Goal: Task Accomplishment & Management: Complete application form

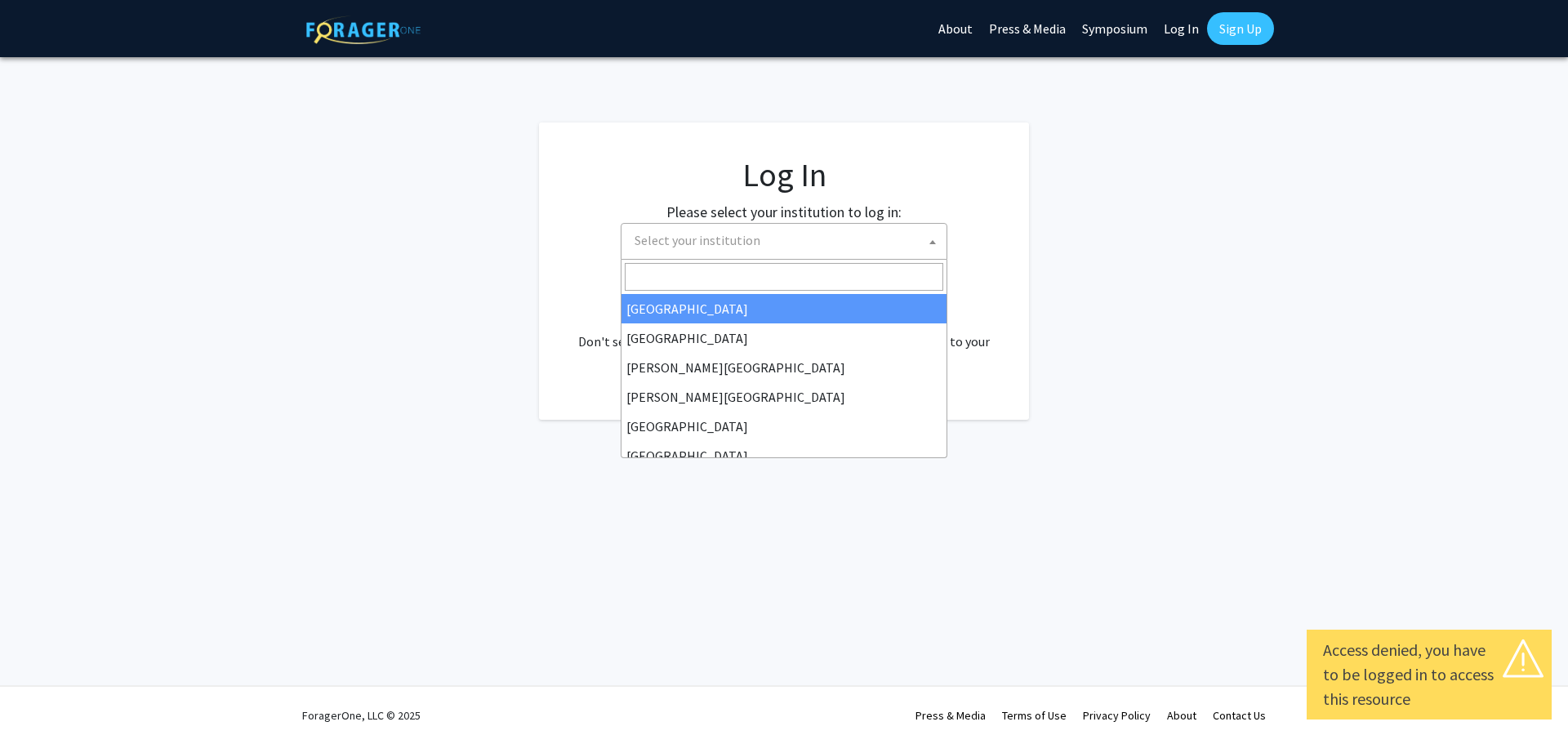
click at [936, 243] on span at bounding box center [932, 242] width 16 height 36
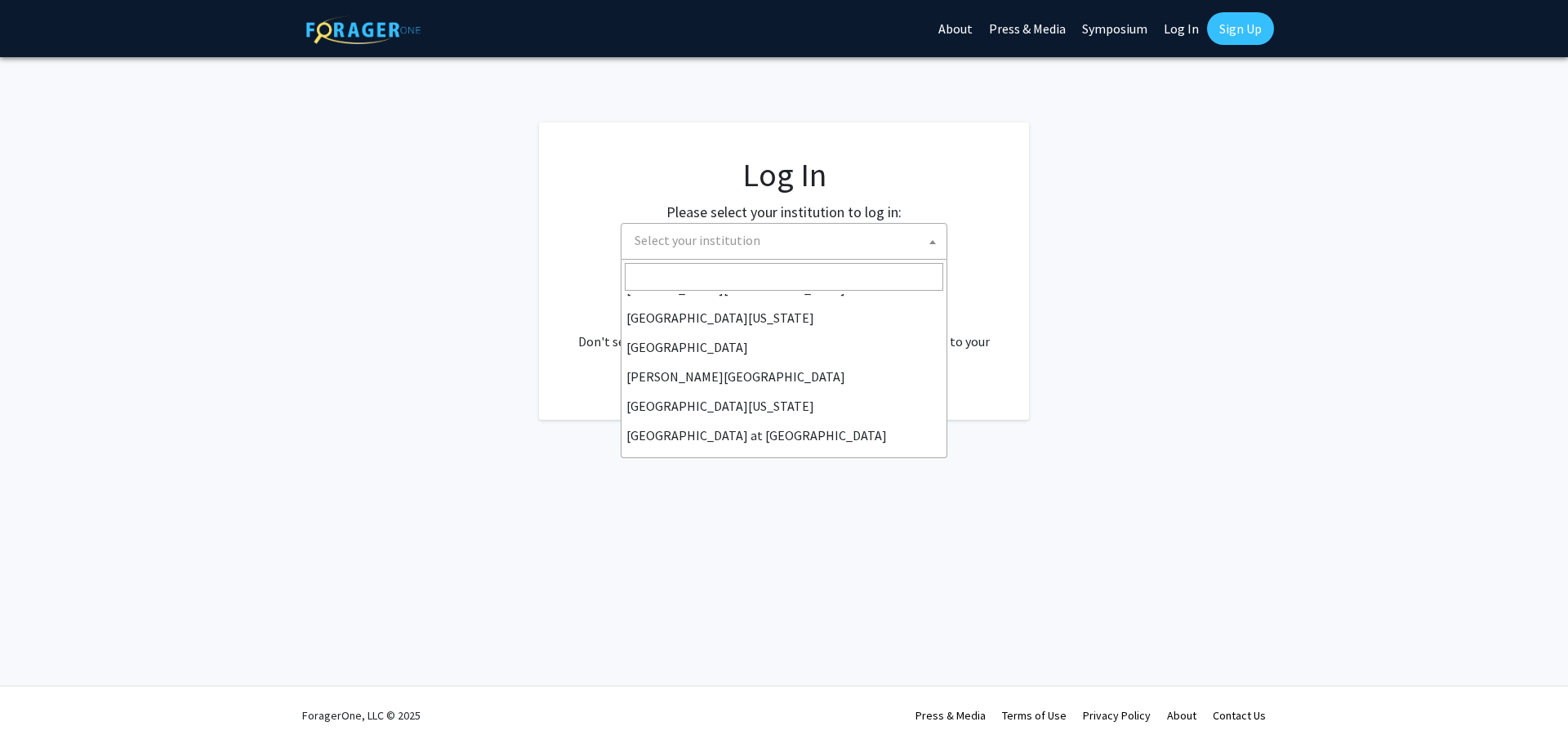
scroll to position [572, 0]
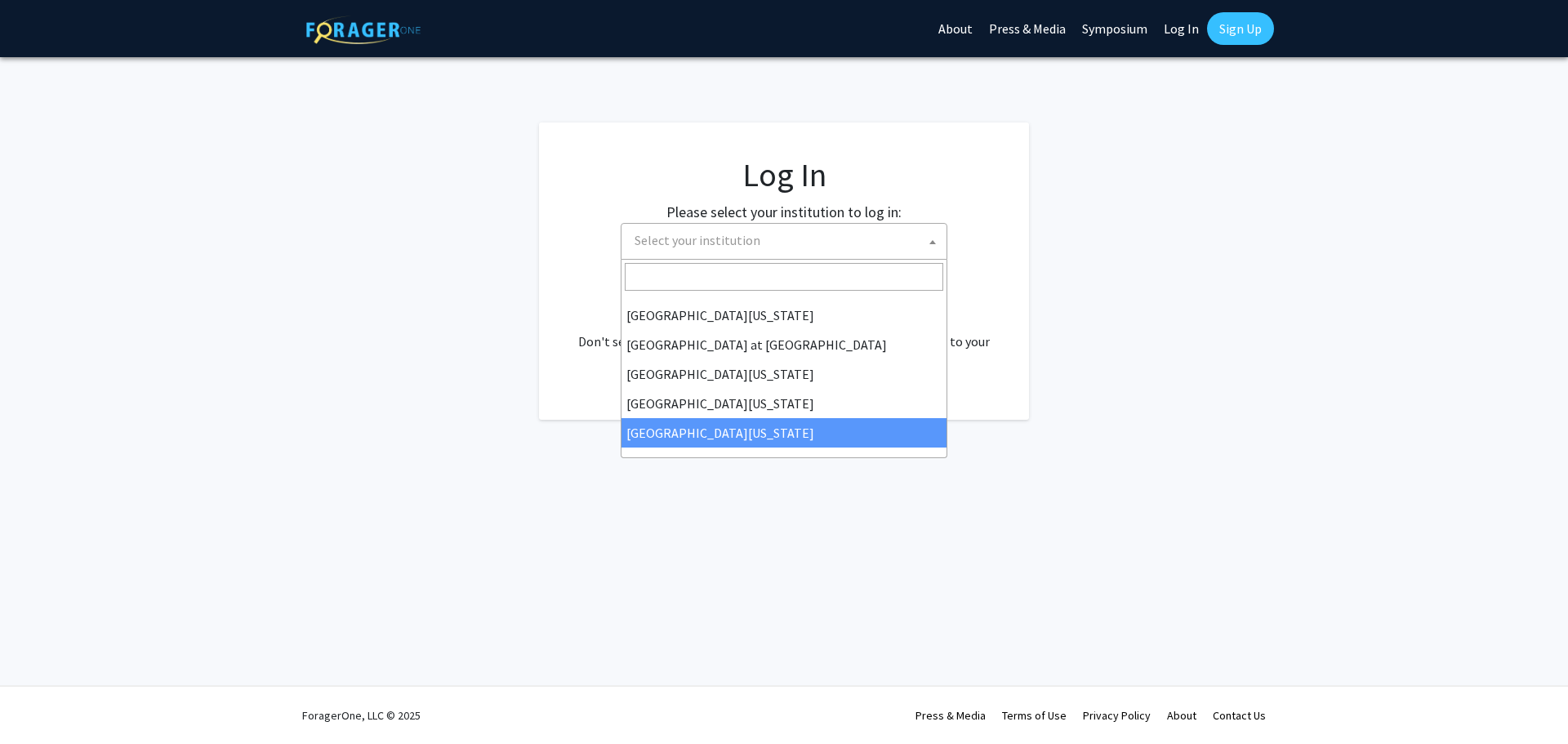
select select "33"
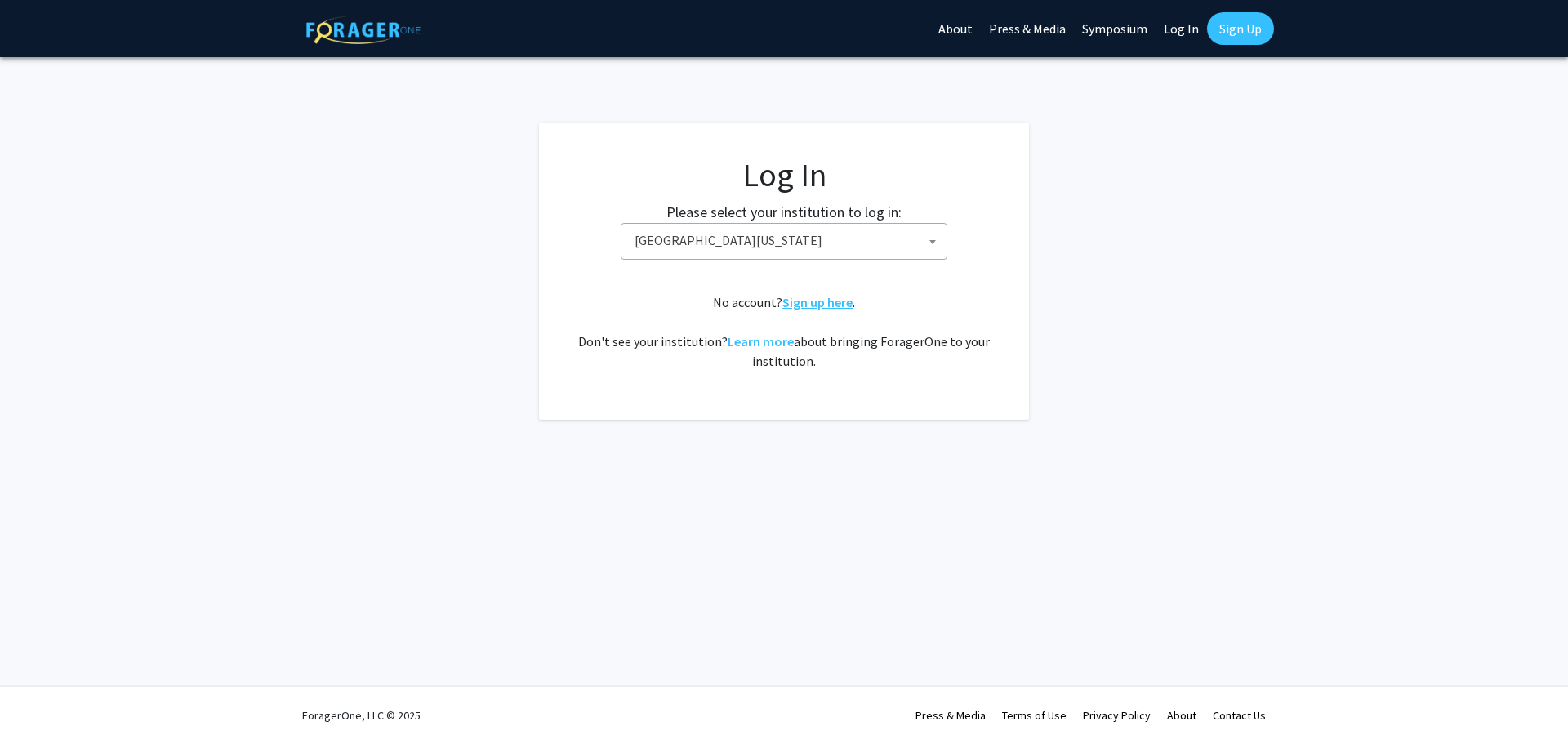
click at [828, 306] on link "Sign up here" at bounding box center [817, 302] width 70 height 16
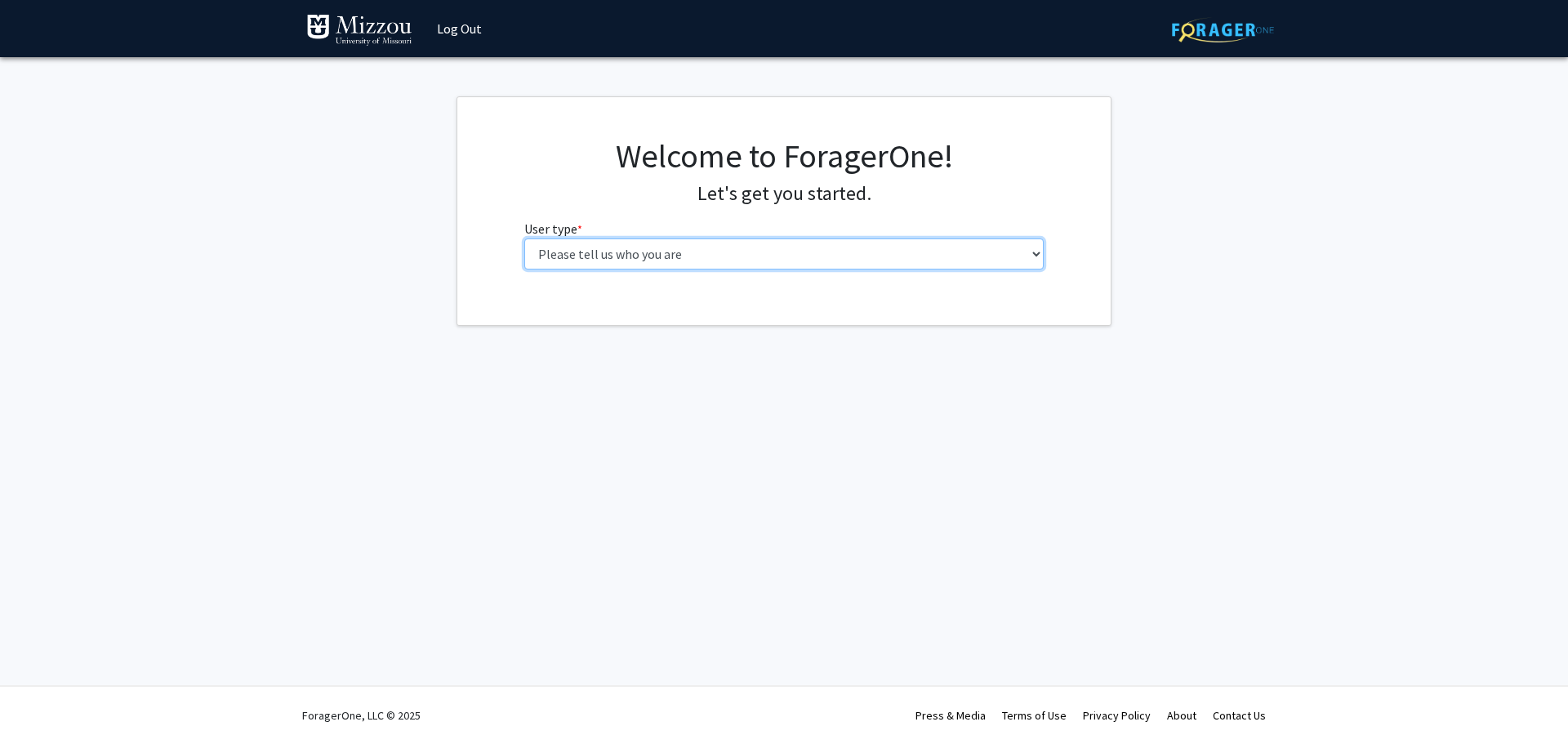
click at [712, 261] on select "Please tell us who you are Undergraduate Student Master's Student Doctoral Cand…" at bounding box center [784, 254] width 520 height 31
click at [1423, 388] on div "Skip navigation Log Out Complete your profile × To continue, you need to make s…" at bounding box center [784, 372] width 1568 height 744
click at [656, 260] on select "Please tell us who you are Undergraduate Student Master's Student Doctoral Cand…" at bounding box center [784, 254] width 520 height 31
select select "5: faculty"
click at [524, 239] on select "Please tell us who you are Undergraduate Student Master's Student Doctoral Cand…" at bounding box center [784, 254] width 520 height 31
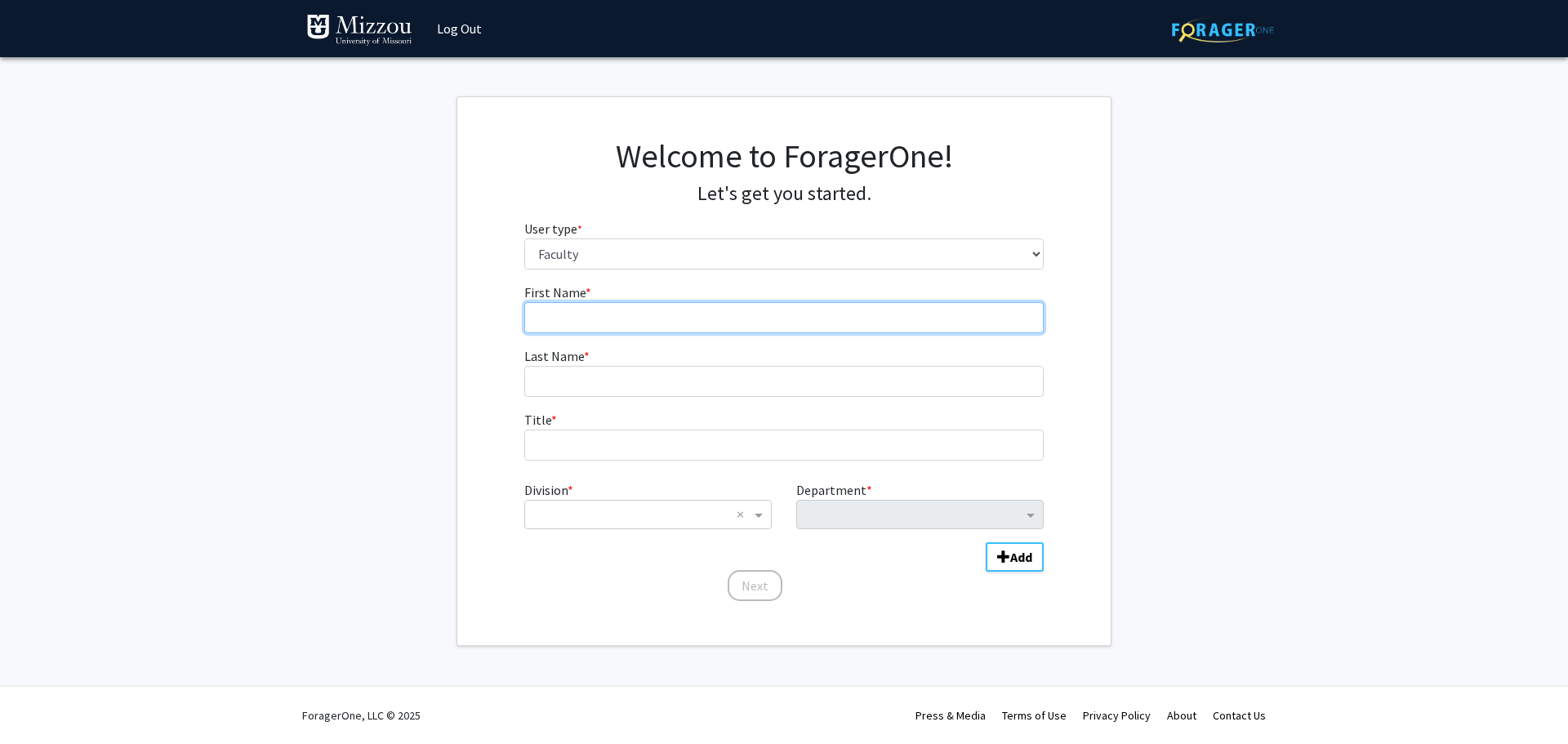
click at [616, 322] on input "First Name * required" at bounding box center [784, 318] width 520 height 31
type input "[PERSON_NAME]"
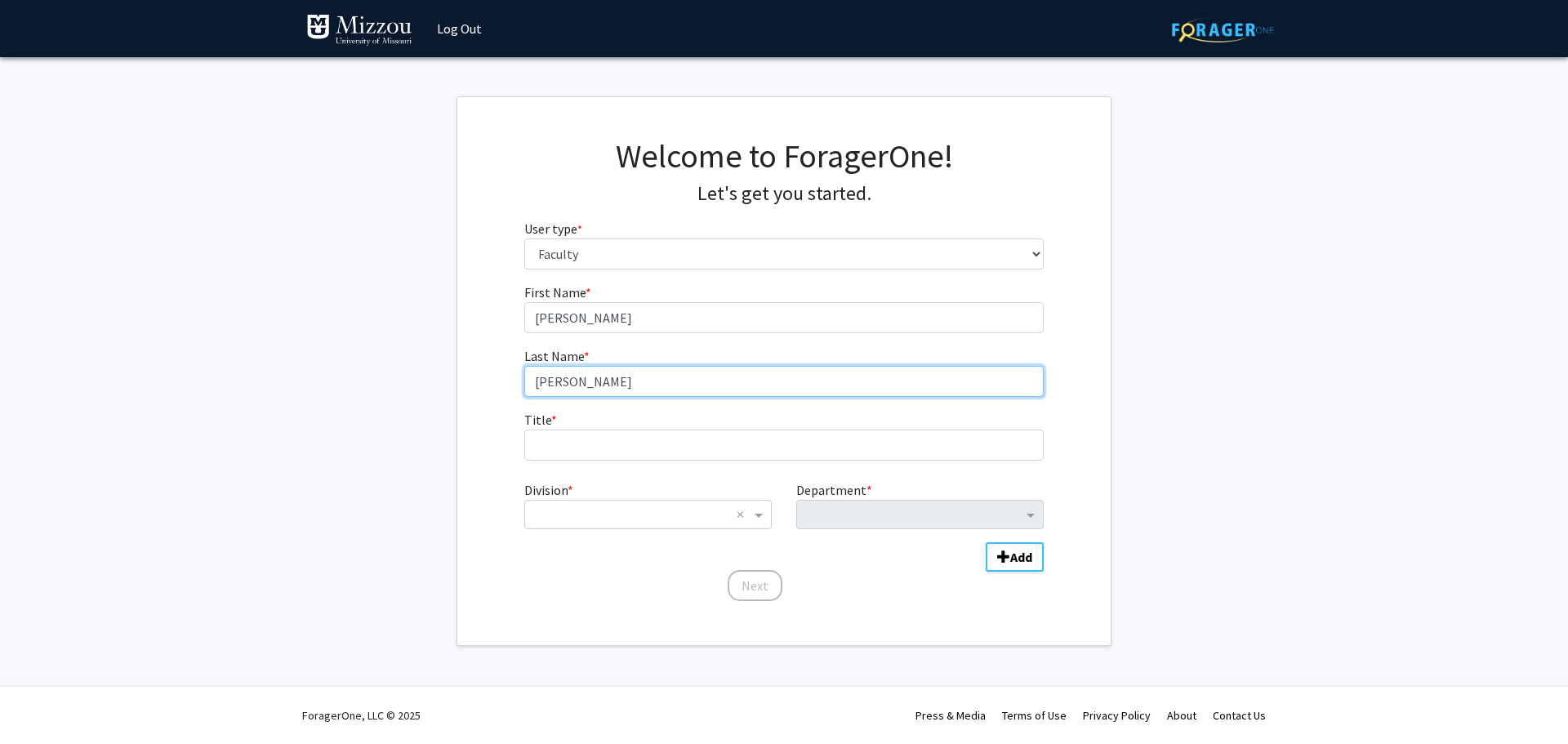
type input "[PERSON_NAME]"
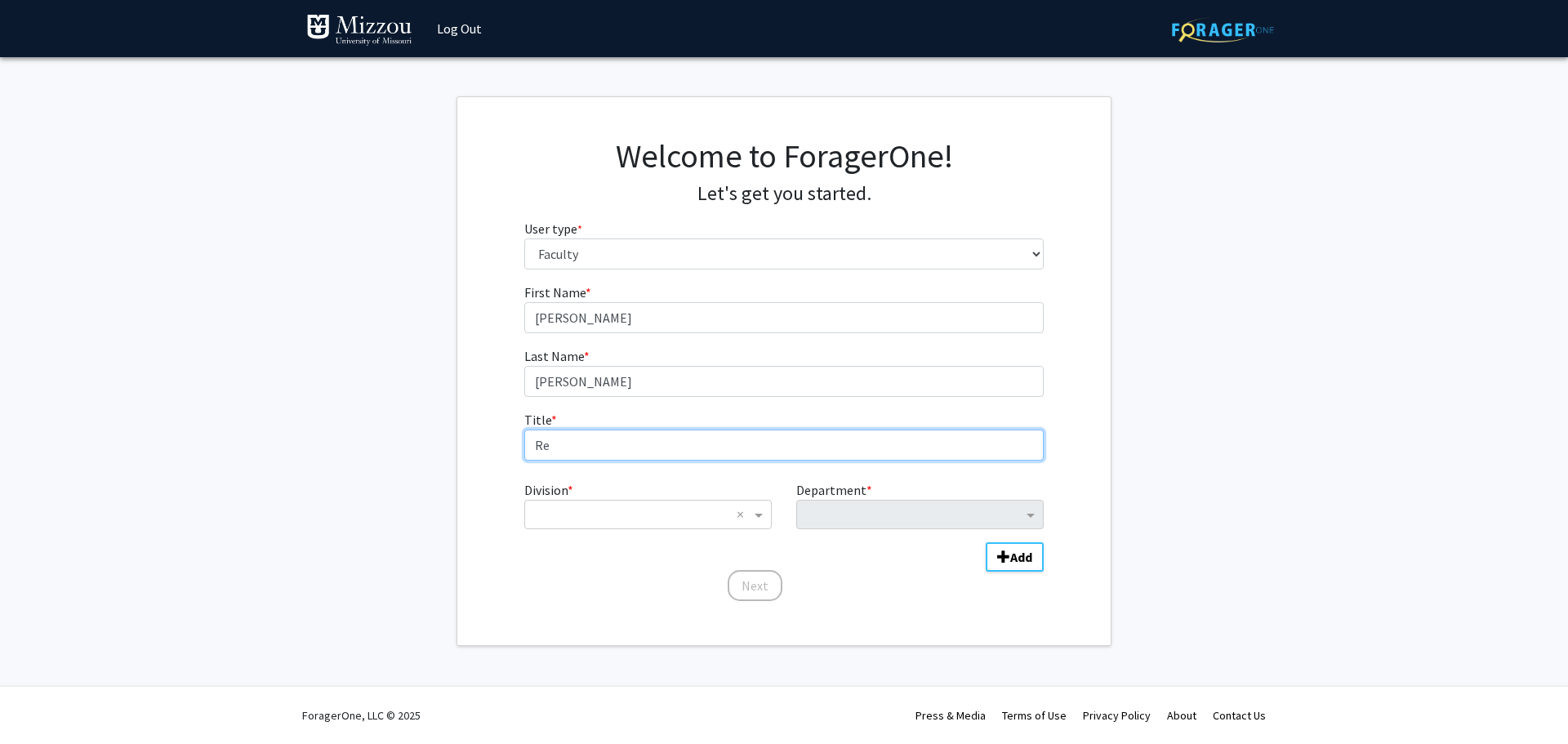
type input "R"
type input "p"
type input "Preservation and Conservation Librarian to Special Collections and Archives"
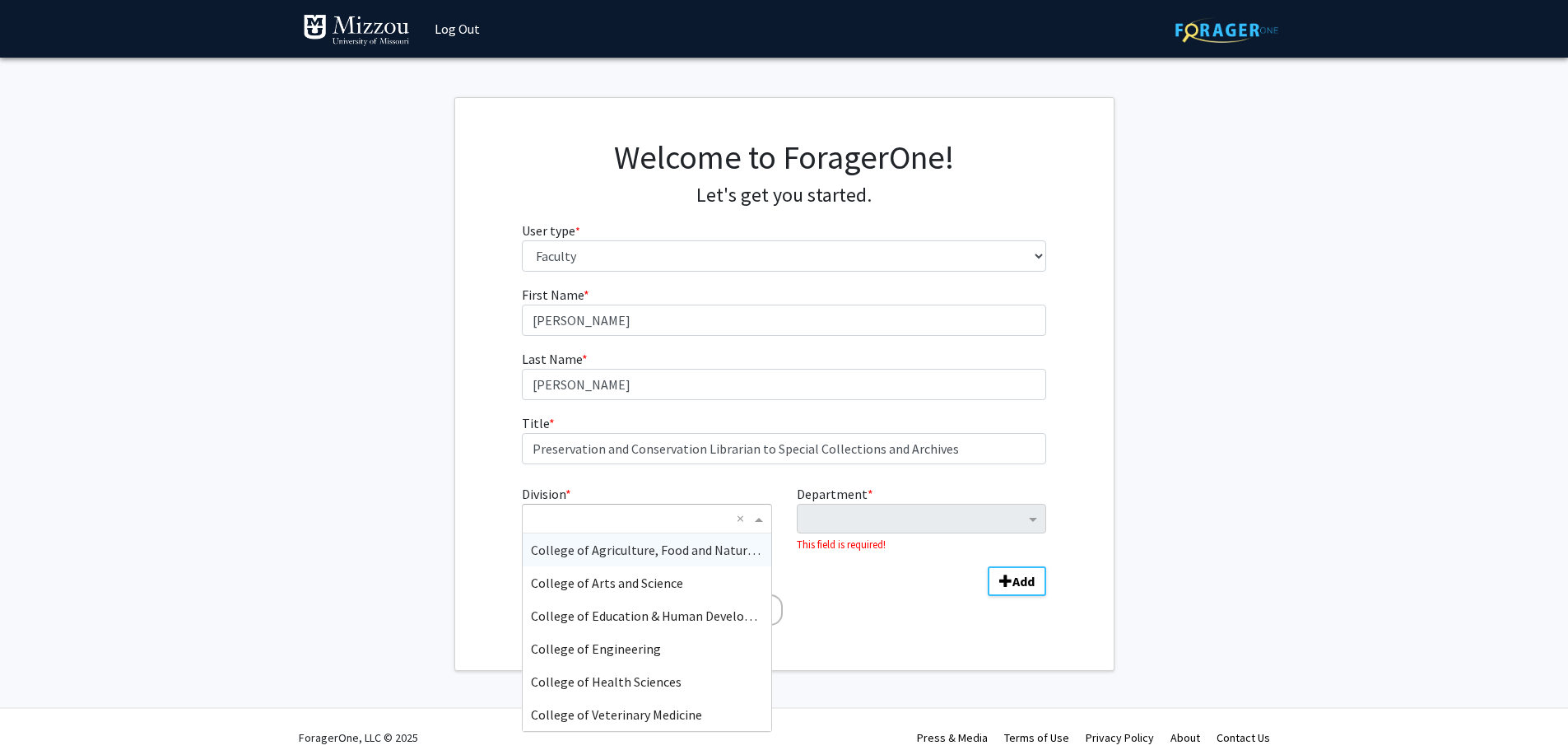
click at [619, 521] on input "Division" at bounding box center [630, 519] width 199 height 19
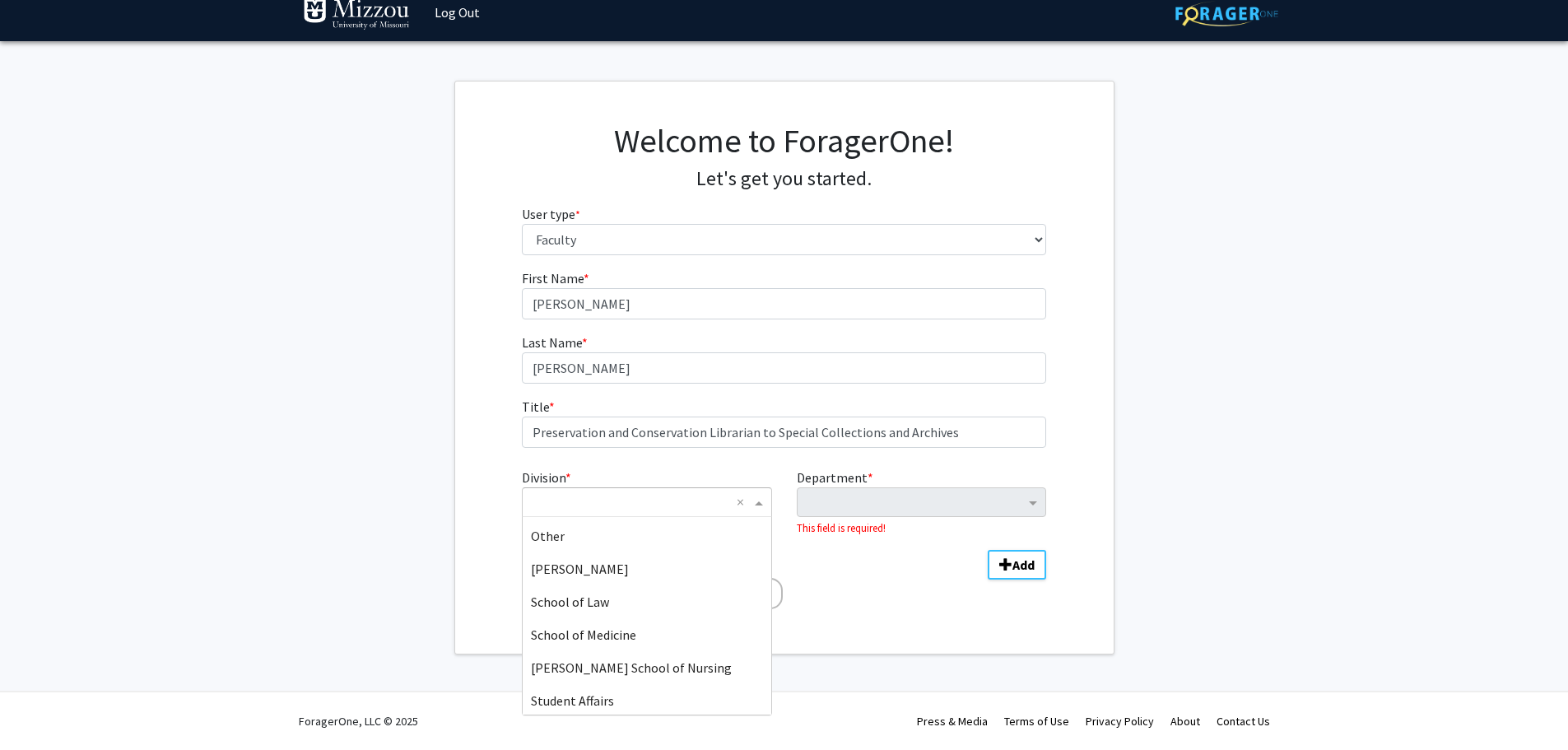
scroll to position [494, 0]
click at [609, 696] on span "[GEOGRAPHIC_DATA][US_STATE]" at bounding box center [625, 698] width 189 height 16
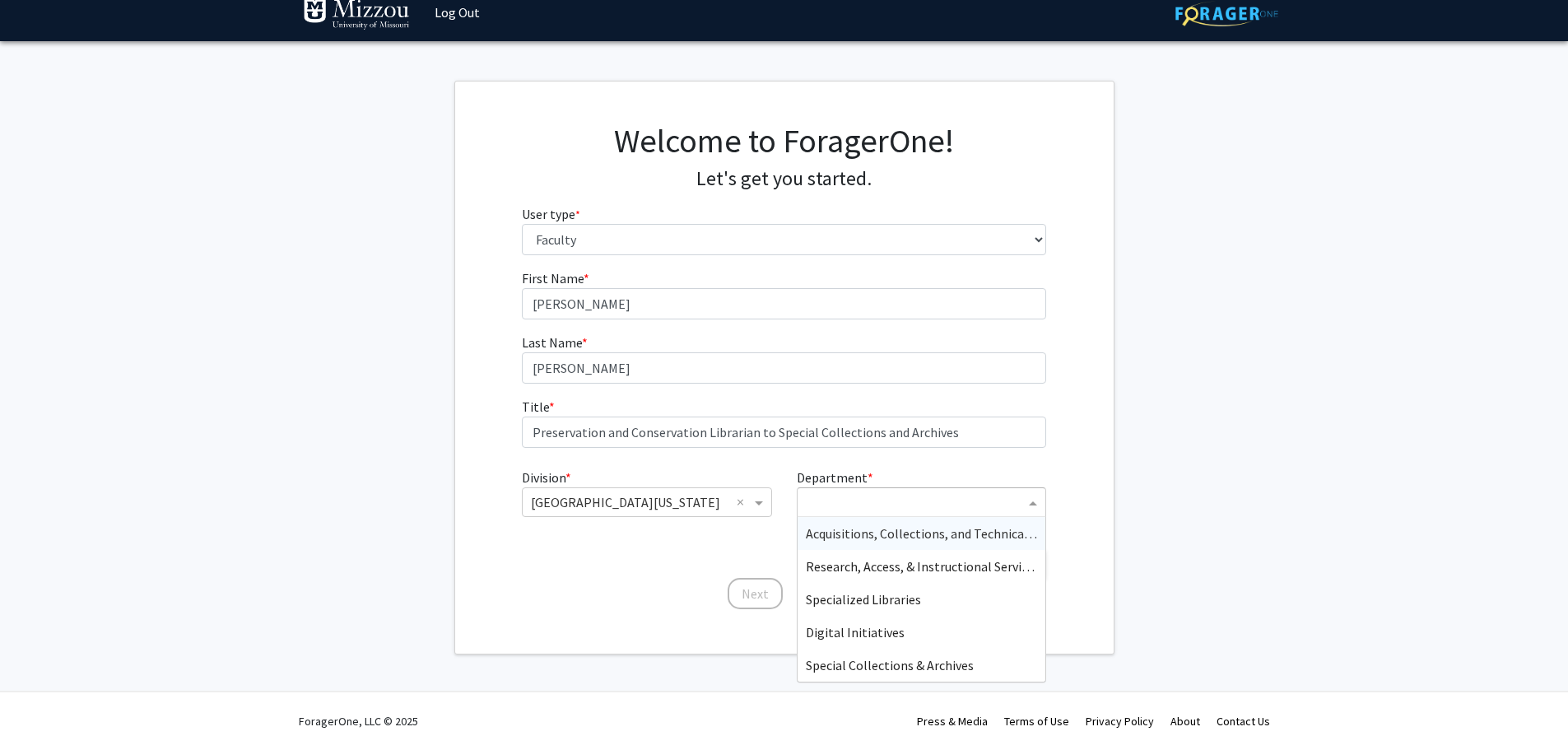
click at [934, 499] on input "Department" at bounding box center [915, 504] width 219 height 19
drag, startPoint x: 886, startPoint y: 598, endPoint x: 897, endPoint y: 666, distance: 68.9
click at [897, 666] on div "Acquisitions, Collections, and Technical Services Research, Access, & Instructi…" at bounding box center [922, 600] width 248 height 165
click at [894, 667] on span "Special Collections & Archives" at bounding box center [889, 666] width 168 height 16
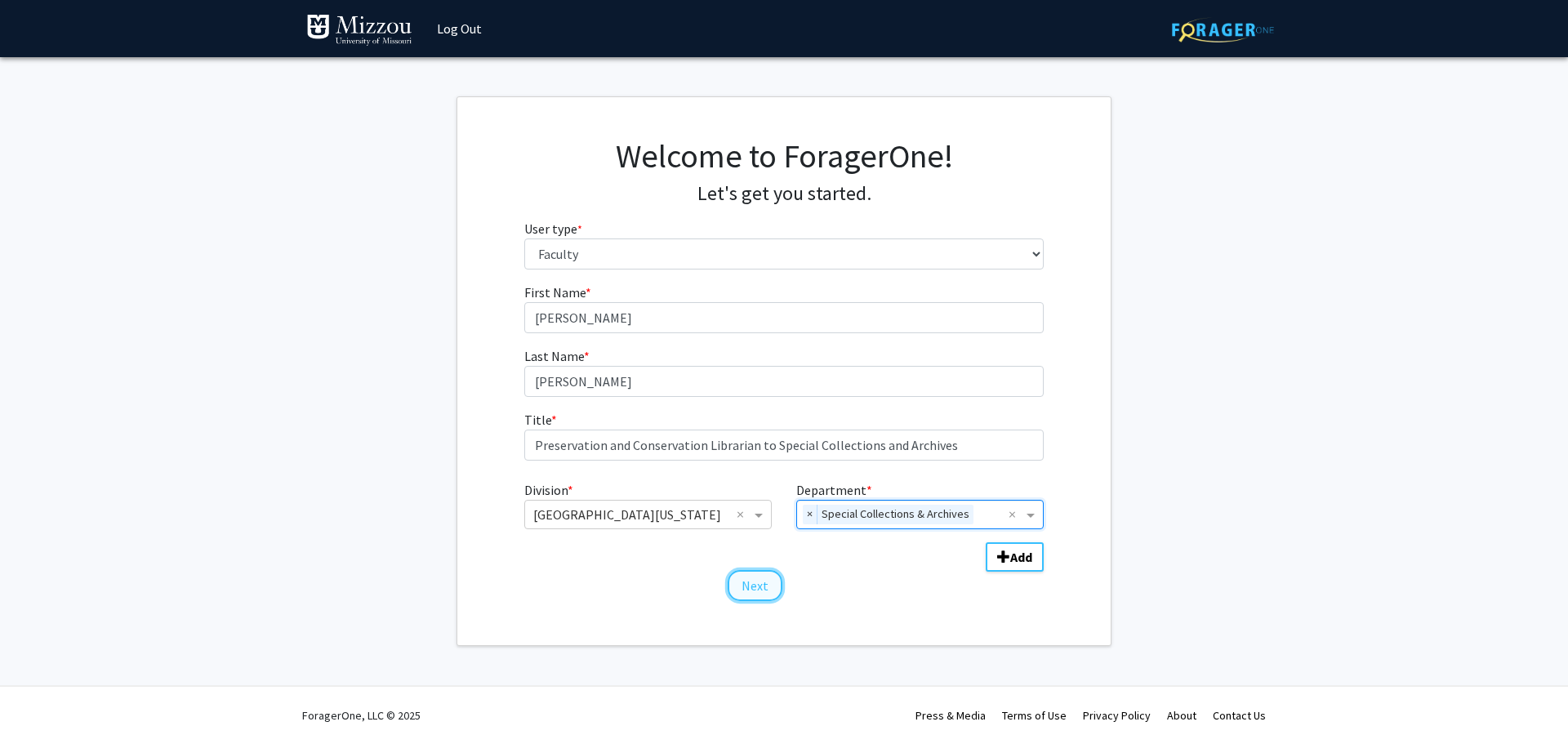
click at [746, 587] on button "Next" at bounding box center [754, 586] width 55 height 31
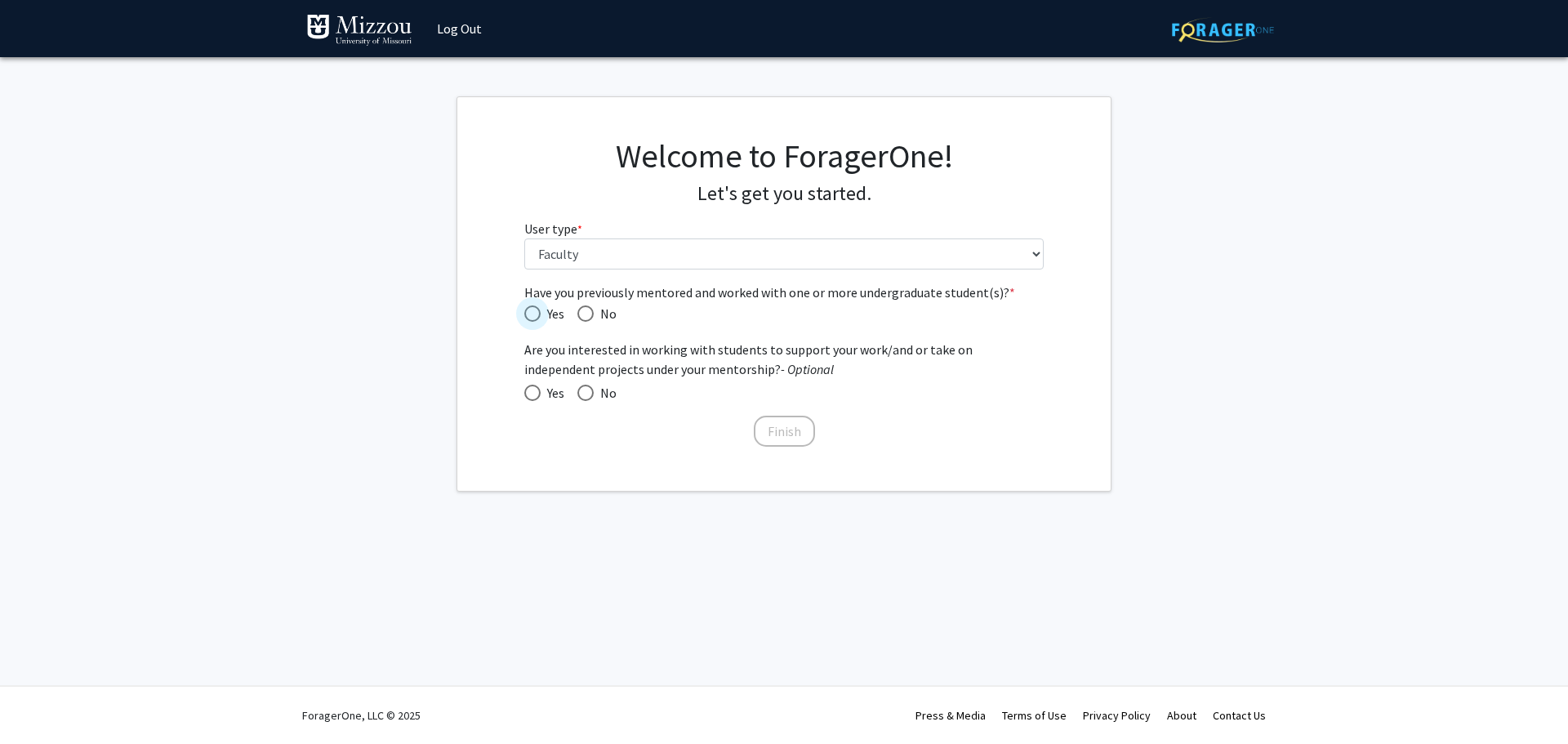
click at [533, 315] on span "Have you previously mentored and worked with one or more undergraduate student(…" at bounding box center [532, 314] width 16 height 16
click at [533, 315] on input "Yes" at bounding box center [532, 314] width 16 height 16
radio input "true"
click at [537, 392] on span at bounding box center [532, 393] width 16 height 16
click at [537, 392] on input "Yes" at bounding box center [532, 393] width 16 height 16
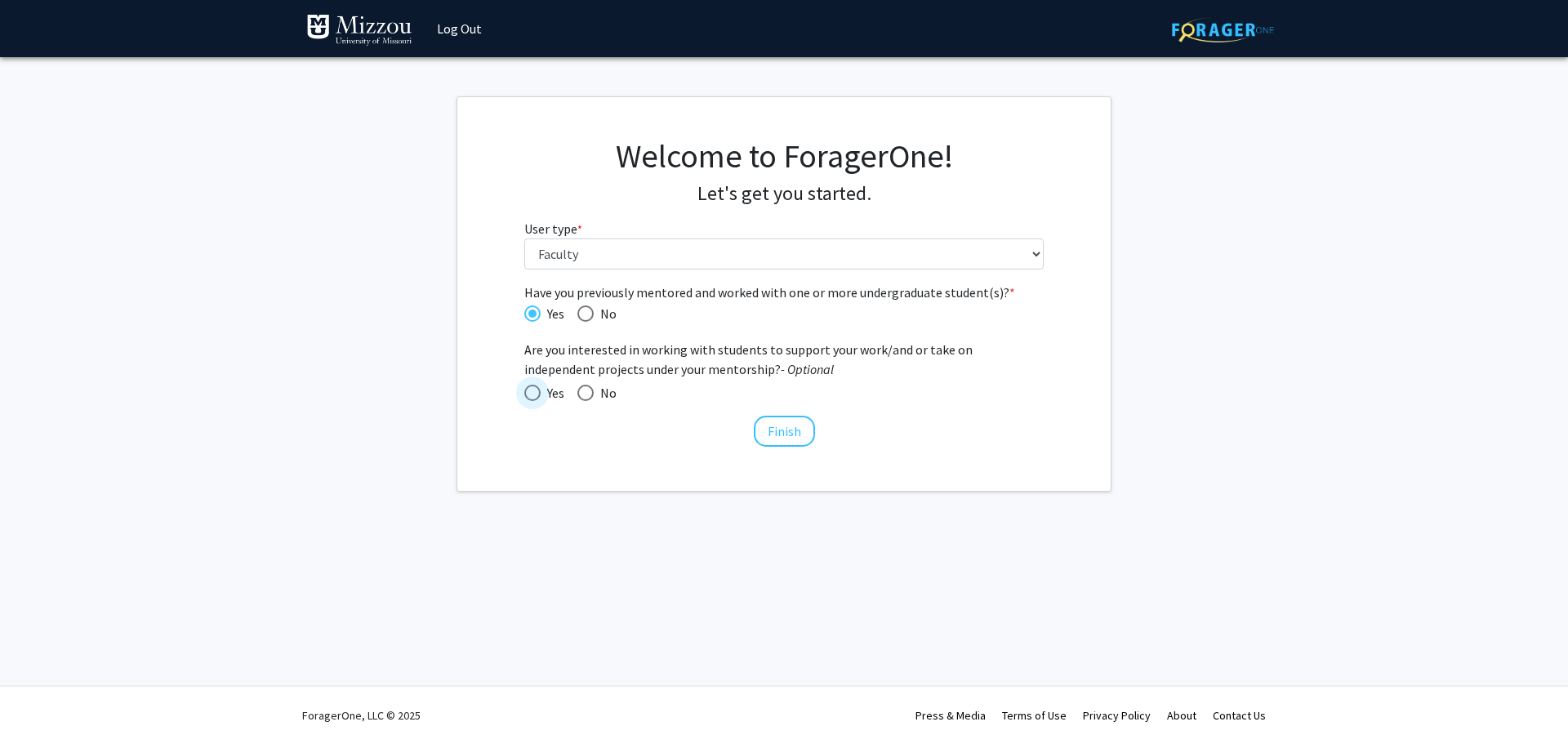
radio input "true"
click at [783, 439] on button "Finish" at bounding box center [785, 431] width 62 height 31
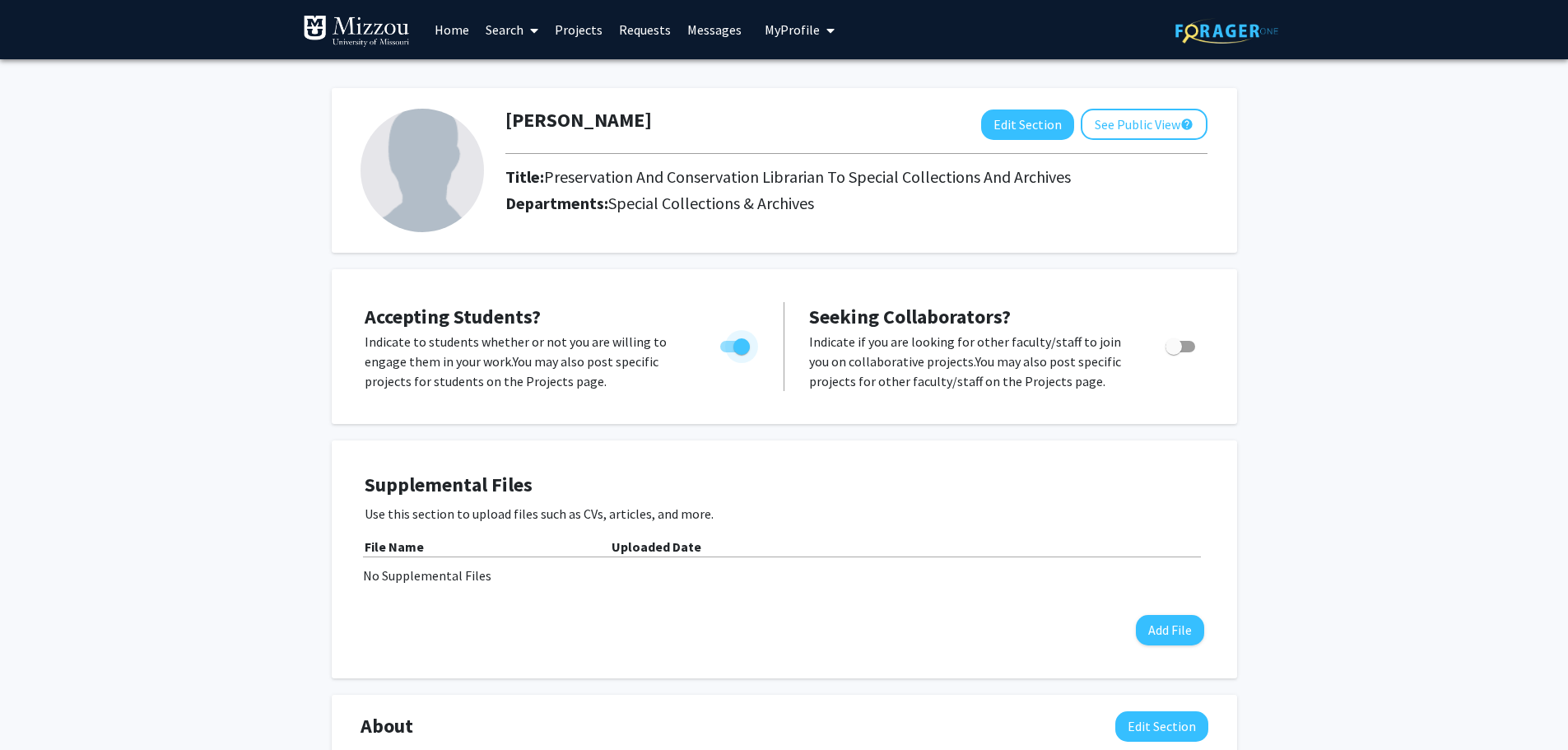
click at [733, 351] on span "Toggle" at bounding box center [741, 346] width 16 height 16
click at [728, 352] on input "Would you like to permit student requests?" at bounding box center [728, 352] width 1 height 1
checkbox input "false"
click at [1169, 123] on button "See Public View help" at bounding box center [1144, 124] width 127 height 31
